Goal: Check status: Check status

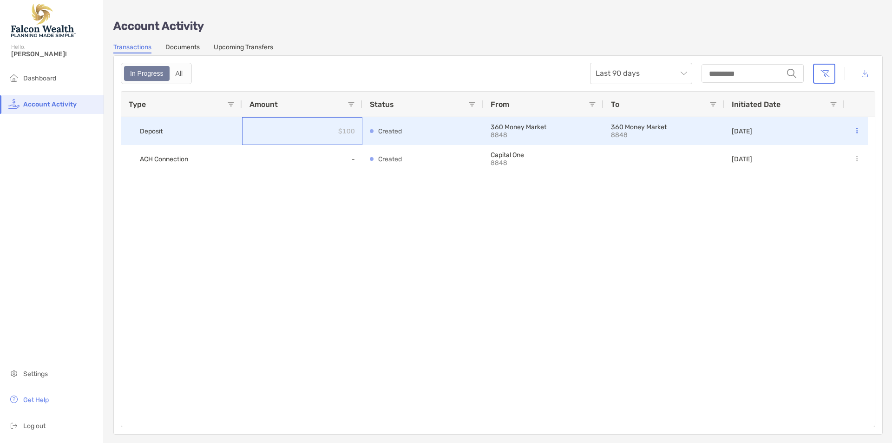
click at [251, 130] on div "$100" at bounding box center [302, 131] width 120 height 28
click at [165, 131] on div "Deposit" at bounding box center [181, 131] width 121 height 28
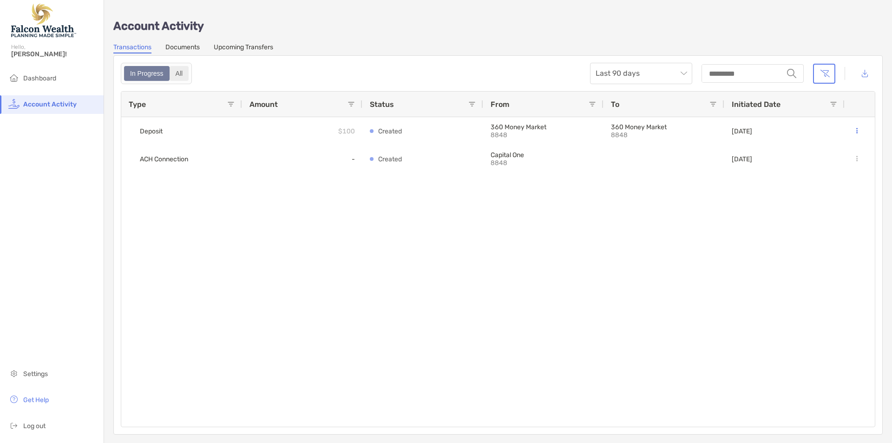
click at [178, 75] on div "All" at bounding box center [179, 73] width 18 height 13
click at [150, 74] on div "In Progress" at bounding box center [147, 73] width 44 height 13
click at [46, 104] on span "Account Activity" at bounding box center [49, 104] width 53 height 8
click at [172, 45] on link "Documents" at bounding box center [182, 48] width 34 height 10
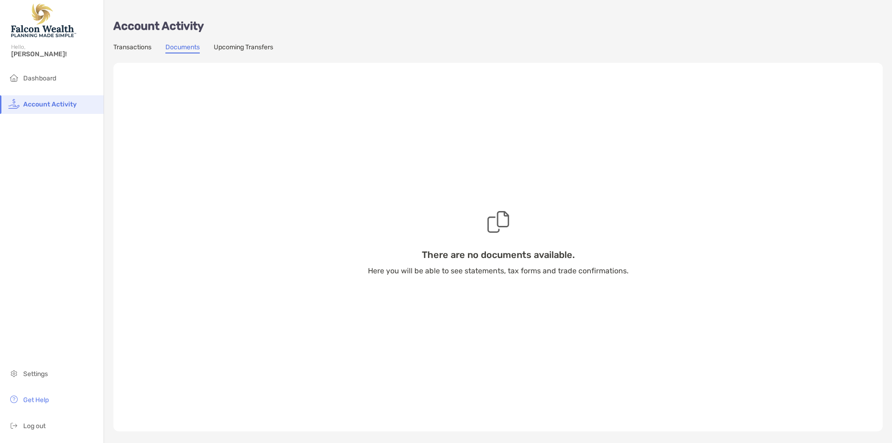
click at [121, 51] on link "Transactions" at bounding box center [132, 48] width 38 height 10
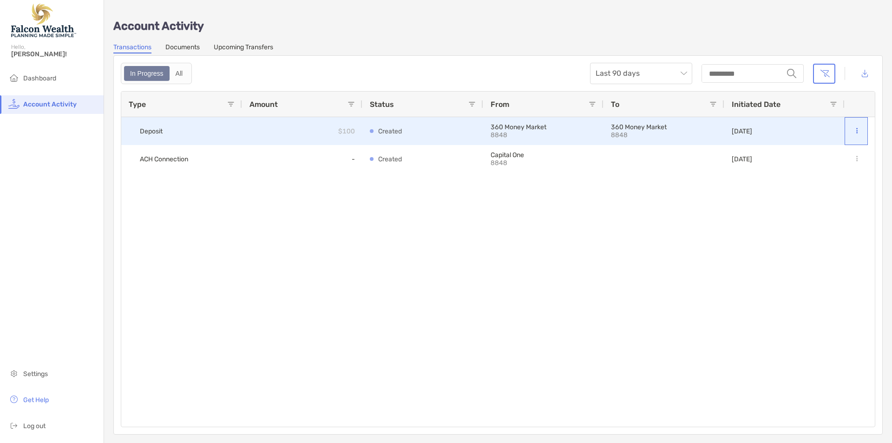
click at [854, 130] on button at bounding box center [856, 130] width 9 height 9
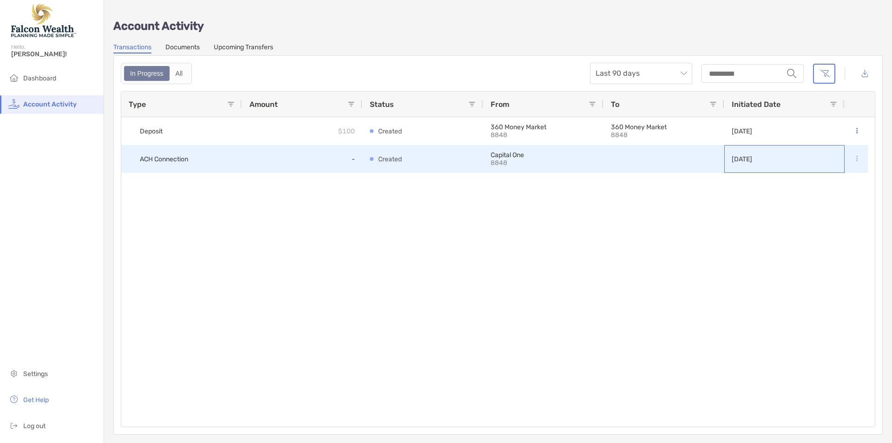
click at [827, 156] on div "[DATE]" at bounding box center [784, 159] width 120 height 28
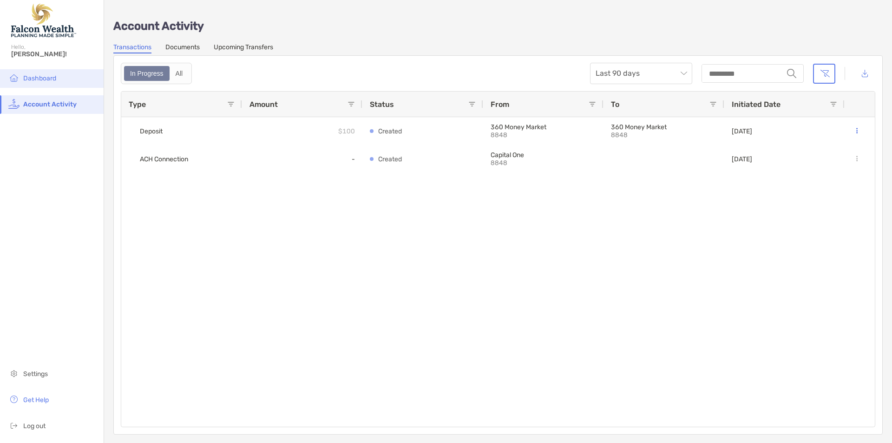
click at [68, 73] on li "Dashboard" at bounding box center [52, 78] width 104 height 19
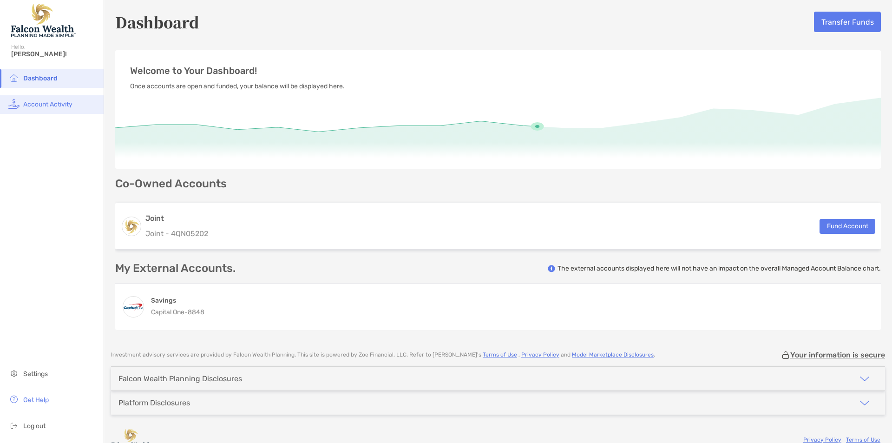
click at [48, 102] on span "Account Activity" at bounding box center [47, 104] width 49 height 8
